Goal: Communication & Community: Answer question/provide support

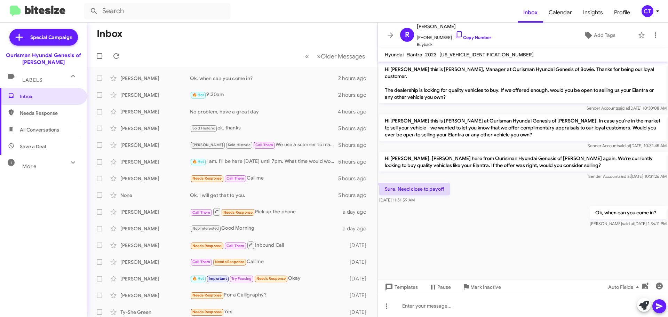
click at [646, 7] on div "CT" at bounding box center [648, 11] width 12 height 12
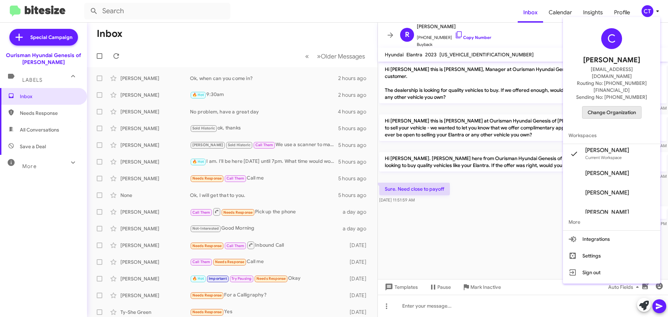
click at [622, 106] on span "Change Organization" at bounding box center [612, 112] width 48 height 12
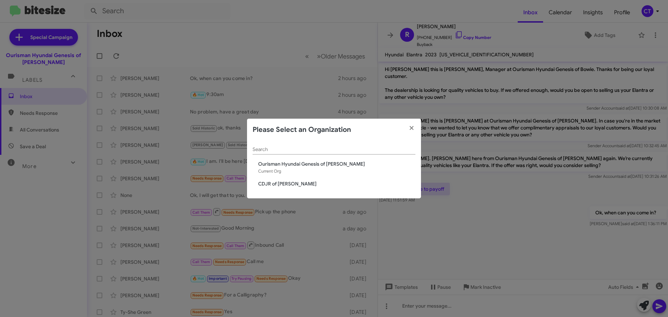
click at [268, 39] on modal-container "Please Select an Organization Search Ourisman Hyundai Genesis of Bowie Current …" at bounding box center [334, 158] width 668 height 317
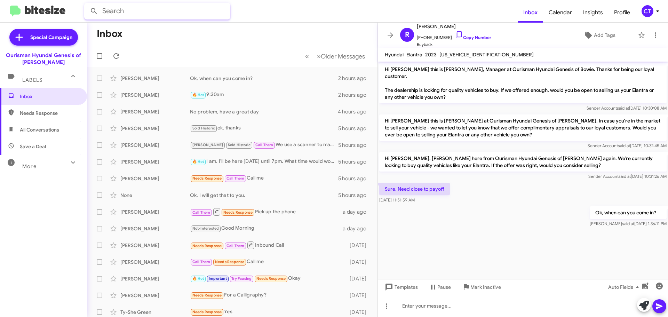
click at [181, 13] on input "text" at bounding box center [157, 11] width 146 height 17
type input "[PERSON_NAME]"
click at [87, 4] on button at bounding box center [94, 11] width 14 height 14
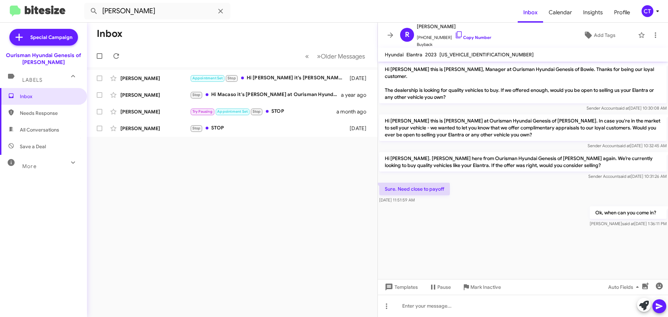
click at [652, 13] on div "CT" at bounding box center [648, 11] width 12 height 12
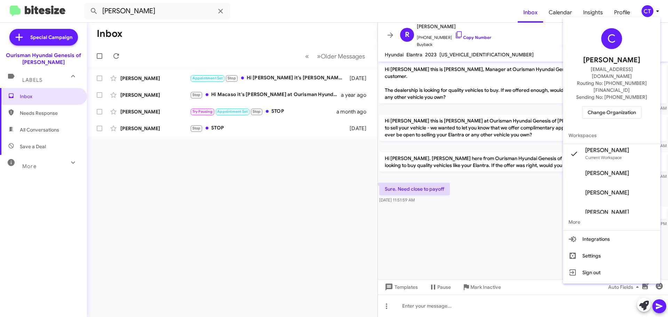
click at [620, 106] on span "Change Organization" at bounding box center [612, 112] width 48 height 12
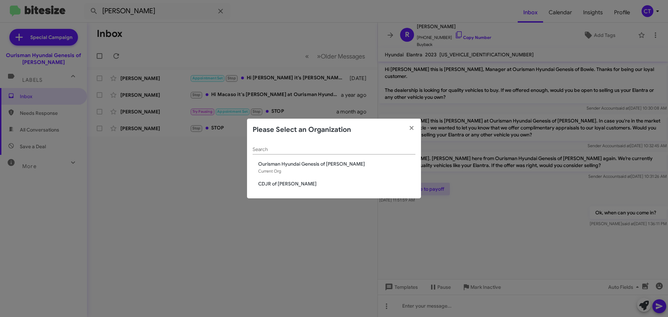
click at [311, 163] on span "Ourisman Hyundai Genesis of [PERSON_NAME]" at bounding box center [336, 163] width 157 height 7
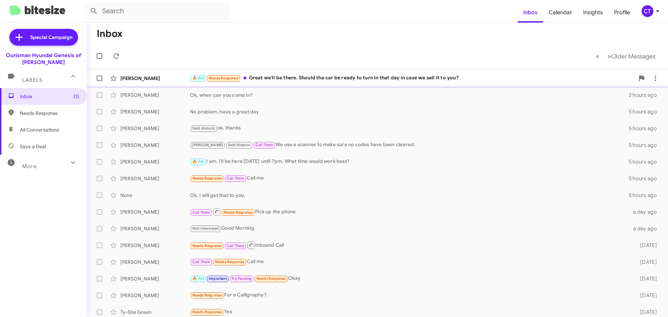
click at [285, 82] on div "🔥 Hot Needs Response Great we'll be there. Should the car be ready to turn in t…" at bounding box center [412, 78] width 445 height 8
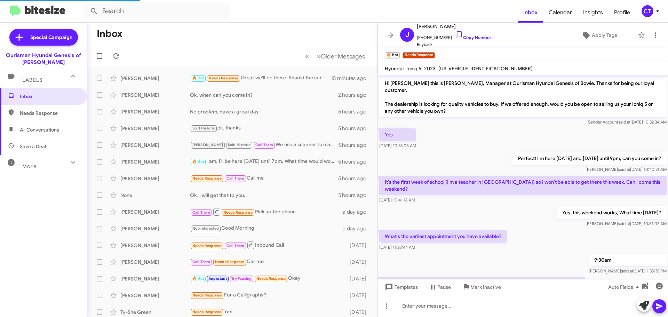
scroll to position [7, 0]
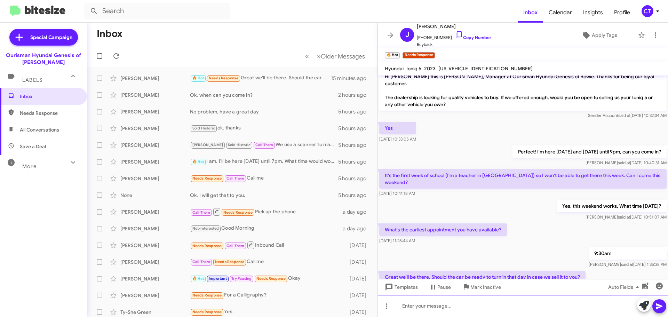
click at [439, 313] on div at bounding box center [523, 306] width 290 height 22
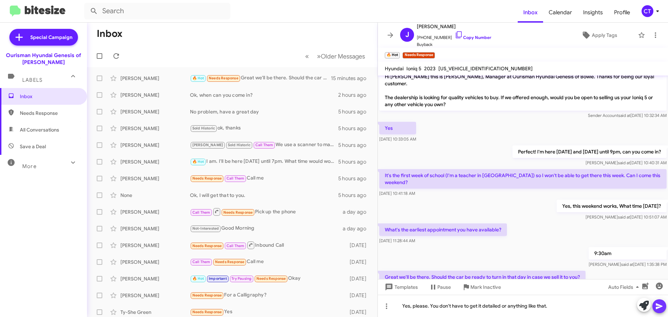
drag, startPoint x: 663, startPoint y: 306, endPoint x: 658, endPoint y: 309, distance: 5.2
click at [662, 306] on icon at bounding box center [659, 306] width 8 height 8
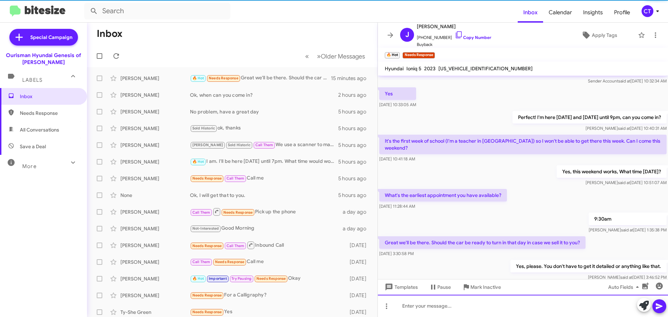
scroll to position [46, 0]
